Goal: Entertainment & Leisure: Consume media (video, audio)

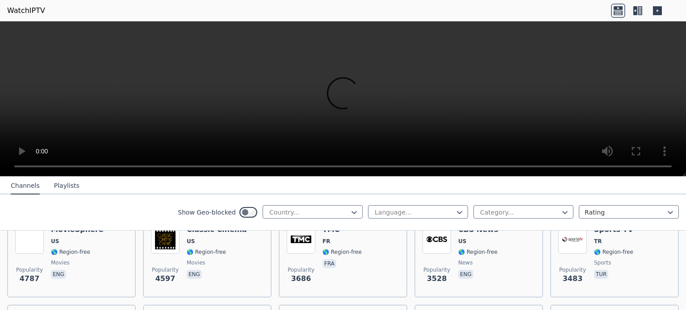
scroll to position [208, 0]
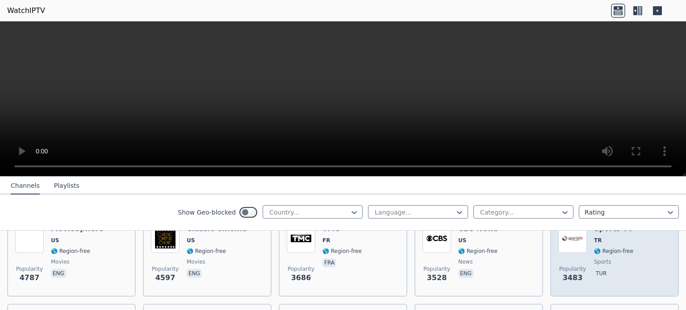
click at [625, 253] on span "🌎 Region-free" at bounding box center [613, 251] width 39 height 7
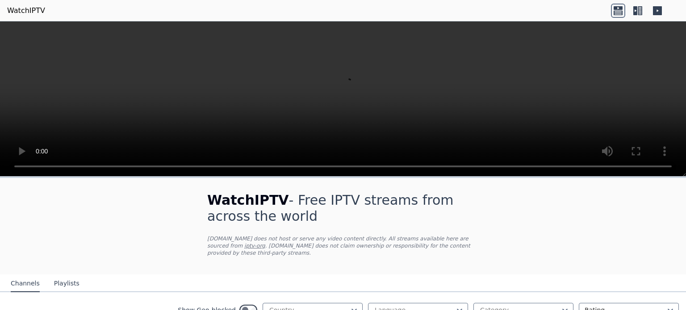
scroll to position [52, 0]
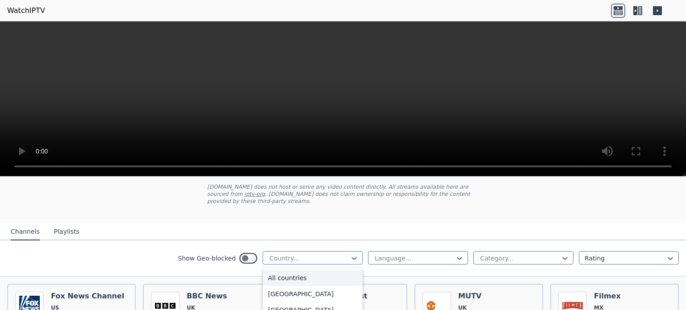
click at [283, 254] on div at bounding box center [308, 258] width 81 height 9
click at [375, 246] on div "Show Geo-blocked Country... Language... Category... Rating" at bounding box center [343, 259] width 686 height 36
click at [488, 261] on div at bounding box center [519, 258] width 81 height 9
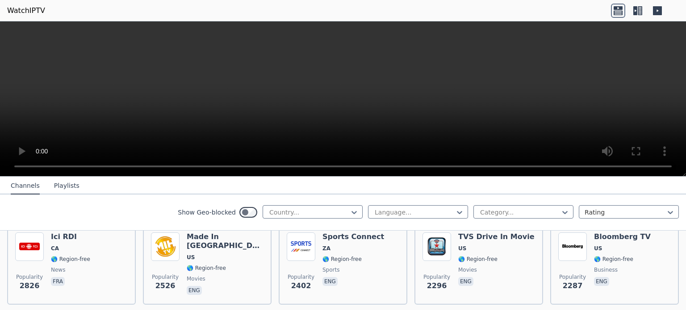
scroll to position [376, 0]
click at [61, 184] on button "Playlists" at bounding box center [66, 186] width 25 height 17
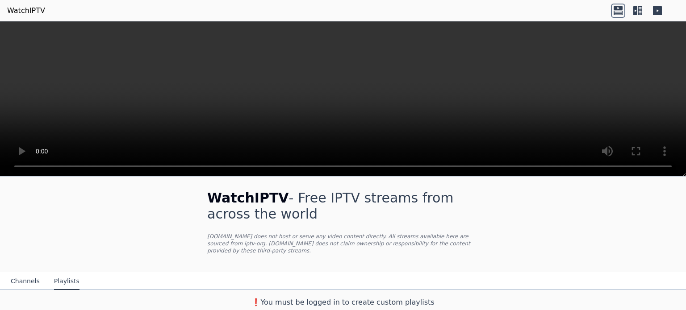
click at [29, 284] on button "Channels" at bounding box center [25, 281] width 29 height 17
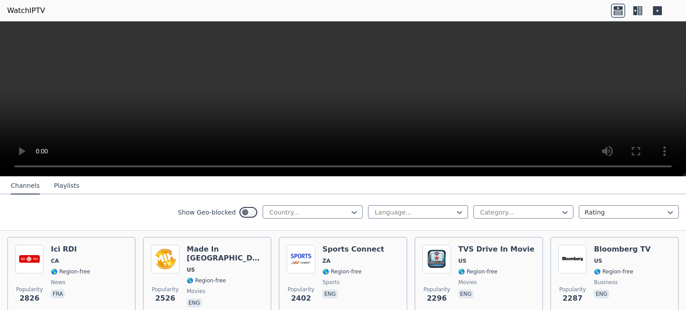
scroll to position [367, 0]
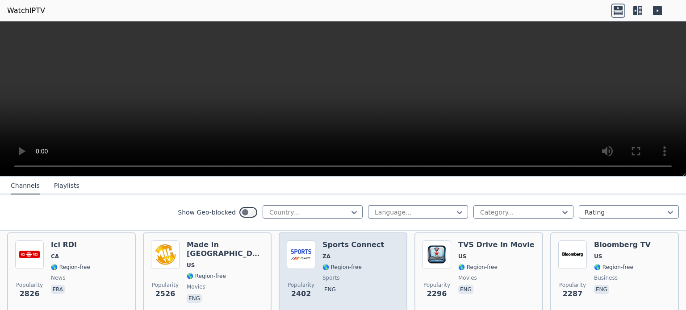
click at [357, 247] on h6 "Sports Connect" at bounding box center [353, 245] width 62 height 9
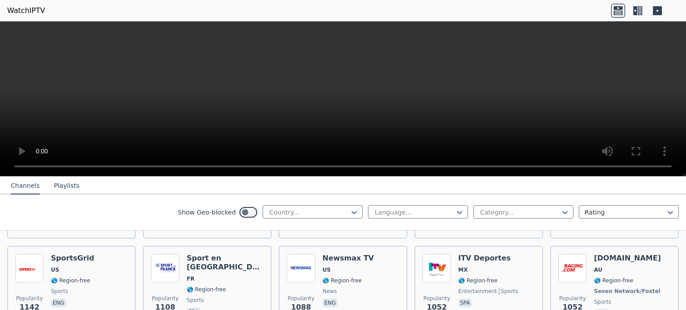
scroll to position [1164, 0]
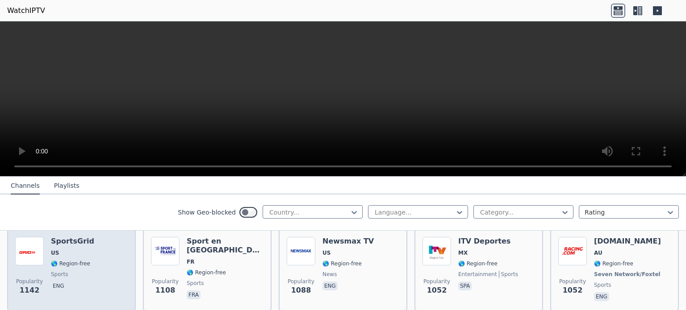
click at [119, 250] on div "Popularity 1142 SportsGrid US 🌎 Region-free sports eng" at bounding box center [71, 270] width 112 height 66
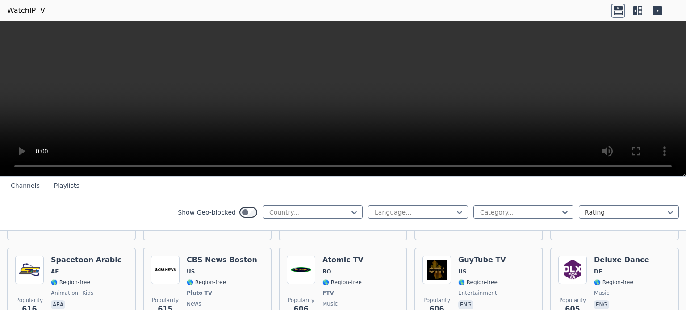
scroll to position [2487, 0]
click at [200, 256] on h6 "CBS News Boston" at bounding box center [222, 260] width 71 height 9
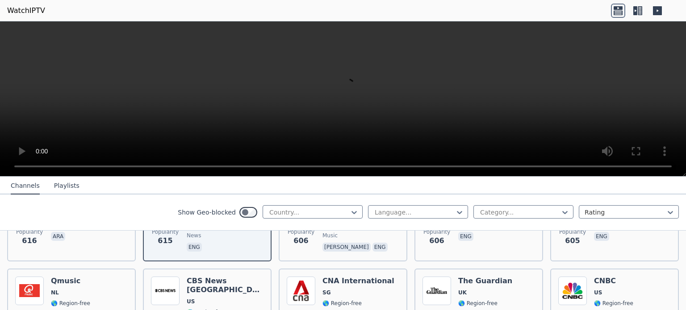
scroll to position [2556, 0]
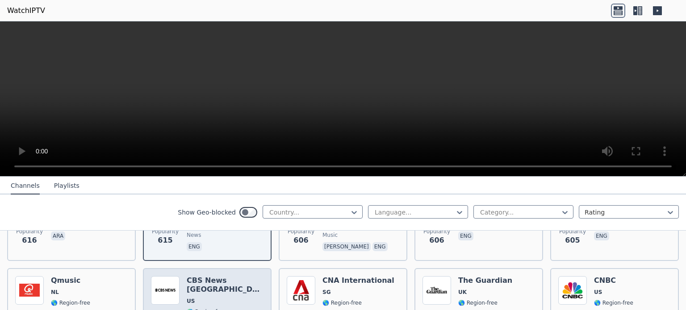
click at [206, 276] on h6 "CBS News [GEOGRAPHIC_DATA]" at bounding box center [225, 285] width 77 height 18
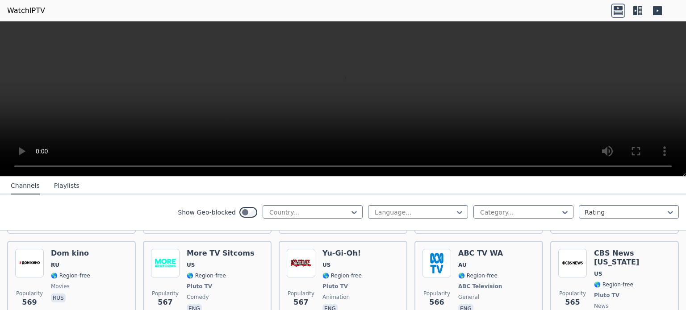
scroll to position [2770, 0]
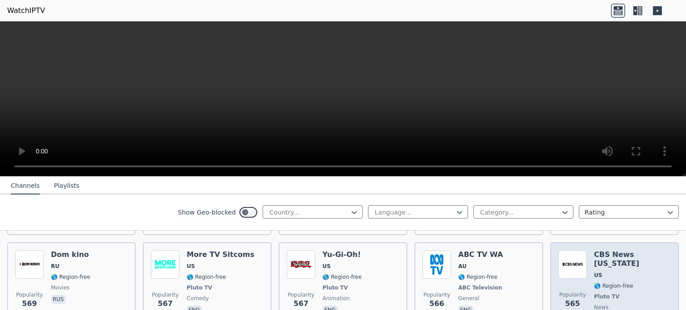
click at [628, 293] on span "Pluto TV" at bounding box center [632, 296] width 77 height 7
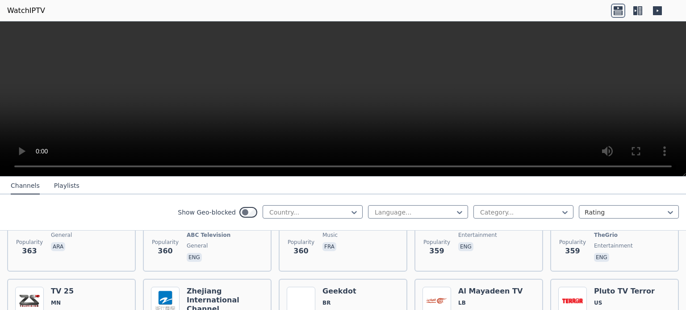
scroll to position [4520, 0]
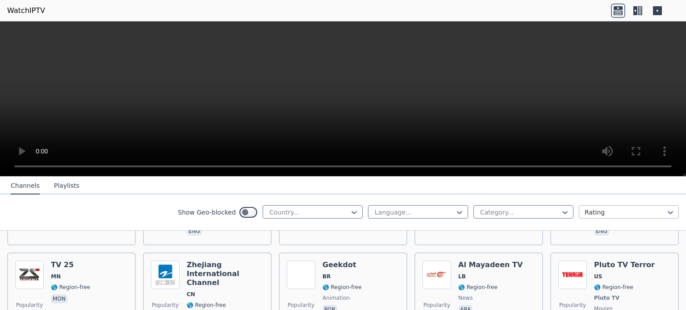
click at [595, 209] on div at bounding box center [624, 212] width 81 height 9
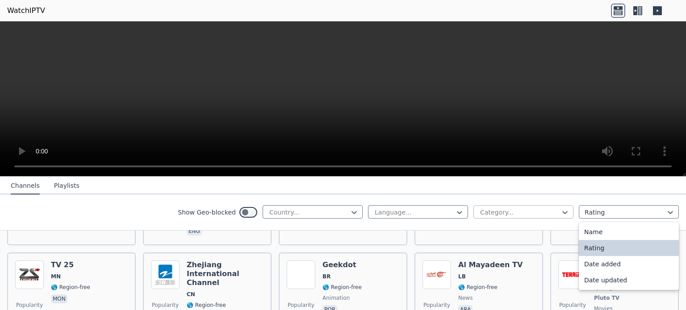
click at [521, 208] on div at bounding box center [519, 212] width 81 height 9
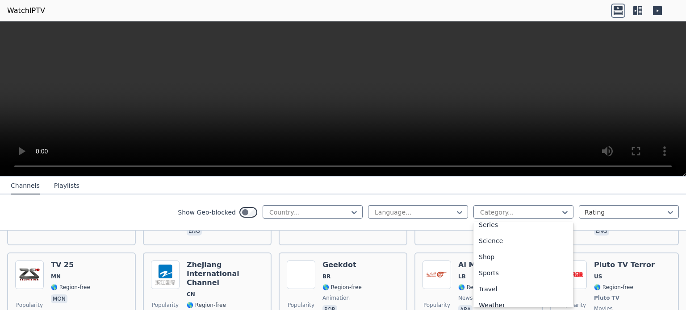
scroll to position [352, 0]
click at [496, 263] on div "Sports" at bounding box center [523, 266] width 100 height 16
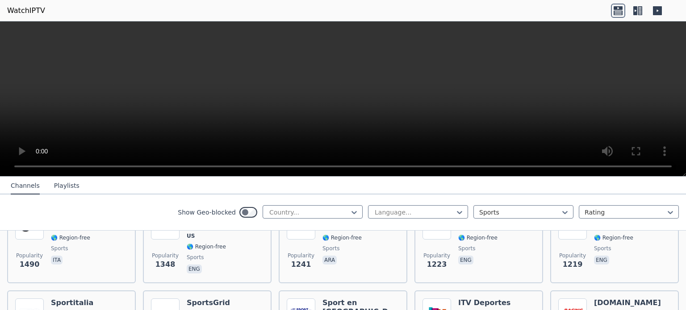
scroll to position [307, 0]
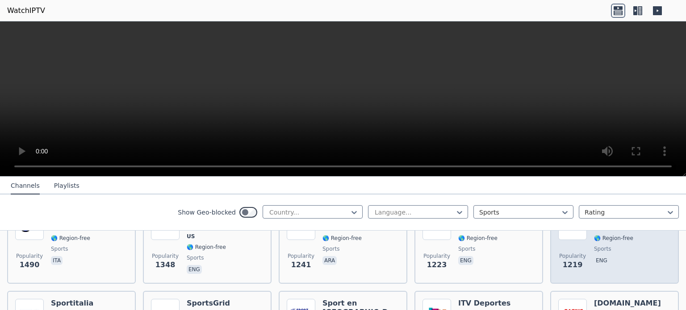
click at [612, 267] on div "Swerve Sports US 🌎 Region-free sports eng" at bounding box center [623, 244] width 58 height 64
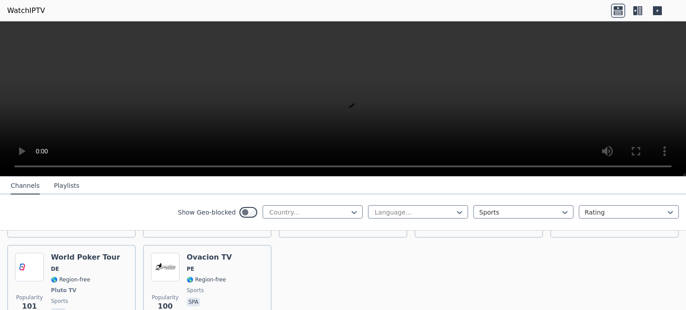
scroll to position [2080, 0]
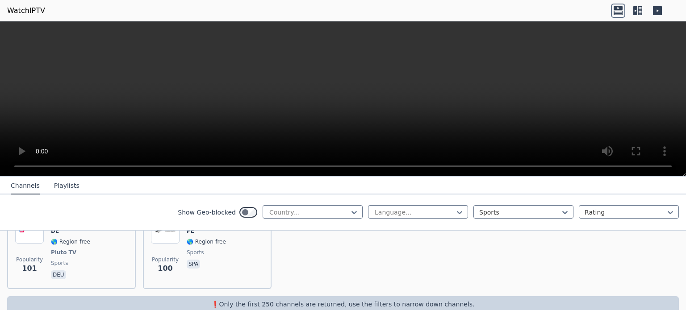
click at [19, 7] on link "WatchIPTV" at bounding box center [26, 10] width 38 height 11
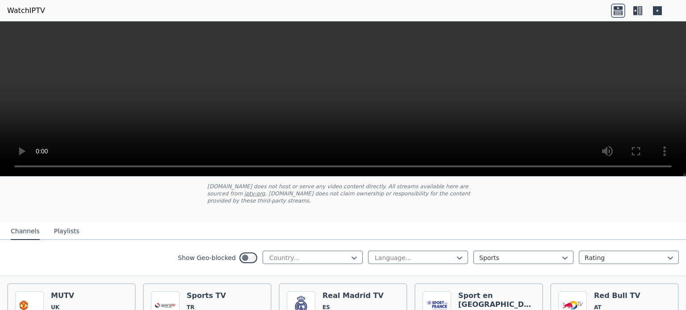
scroll to position [57, 0]
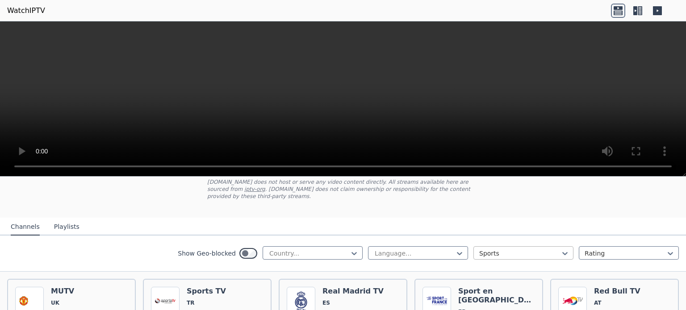
click at [528, 250] on div at bounding box center [519, 253] width 81 height 9
click at [490, 279] on div "All categories" at bounding box center [523, 273] width 100 height 16
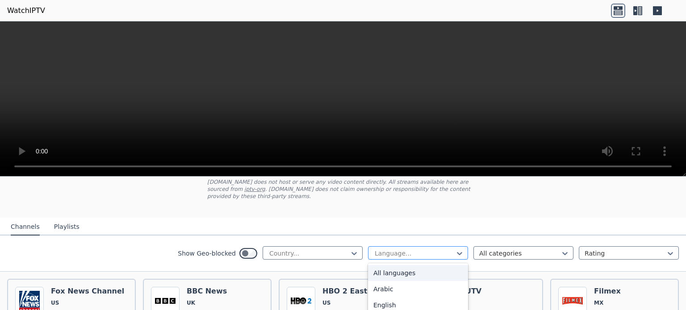
click at [386, 256] on div at bounding box center [414, 253] width 81 height 9
click at [382, 301] on div "English" at bounding box center [418, 305] width 100 height 16
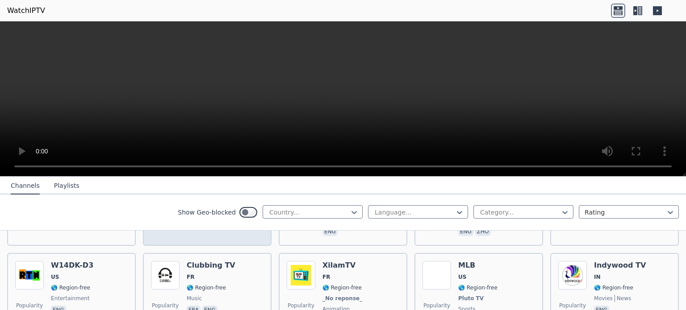
scroll to position [1597, 0]
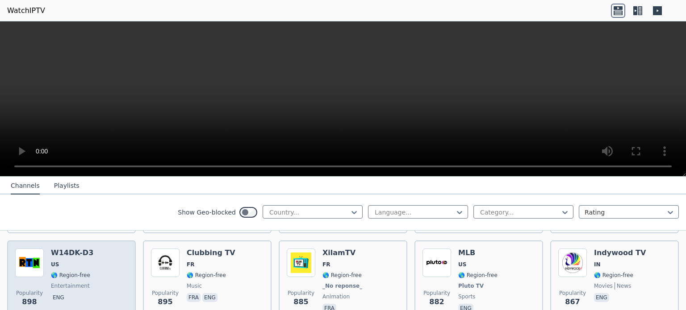
click at [79, 253] on div "W14DK-D3 US 🌎 Region-free entertainment eng" at bounding box center [72, 282] width 42 height 66
